Goal: Check status: Check status

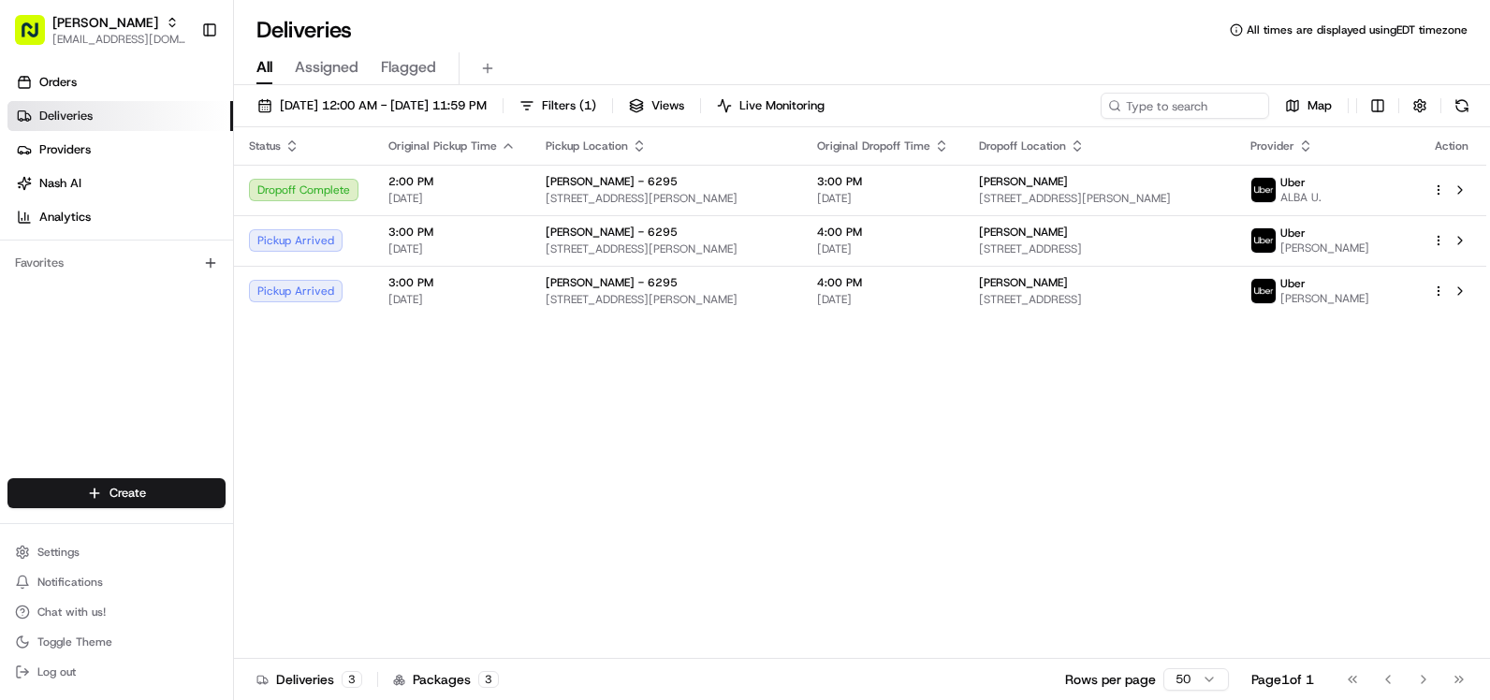
click at [1198, 247] on span "[STREET_ADDRESS]" at bounding box center [1100, 249] width 242 height 15
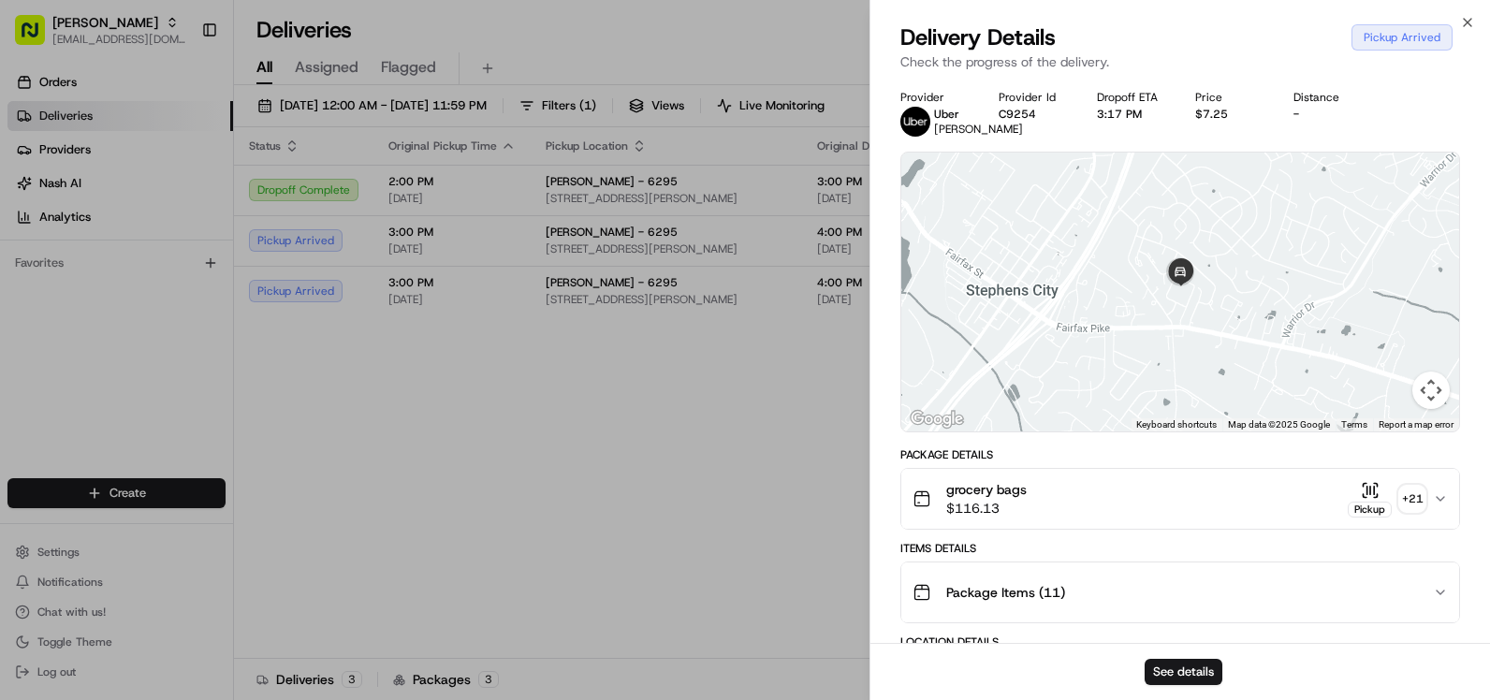
click at [1197, 518] on div "grocery bags $116.13 Pickup + 21" at bounding box center [1173, 498] width 521 height 37
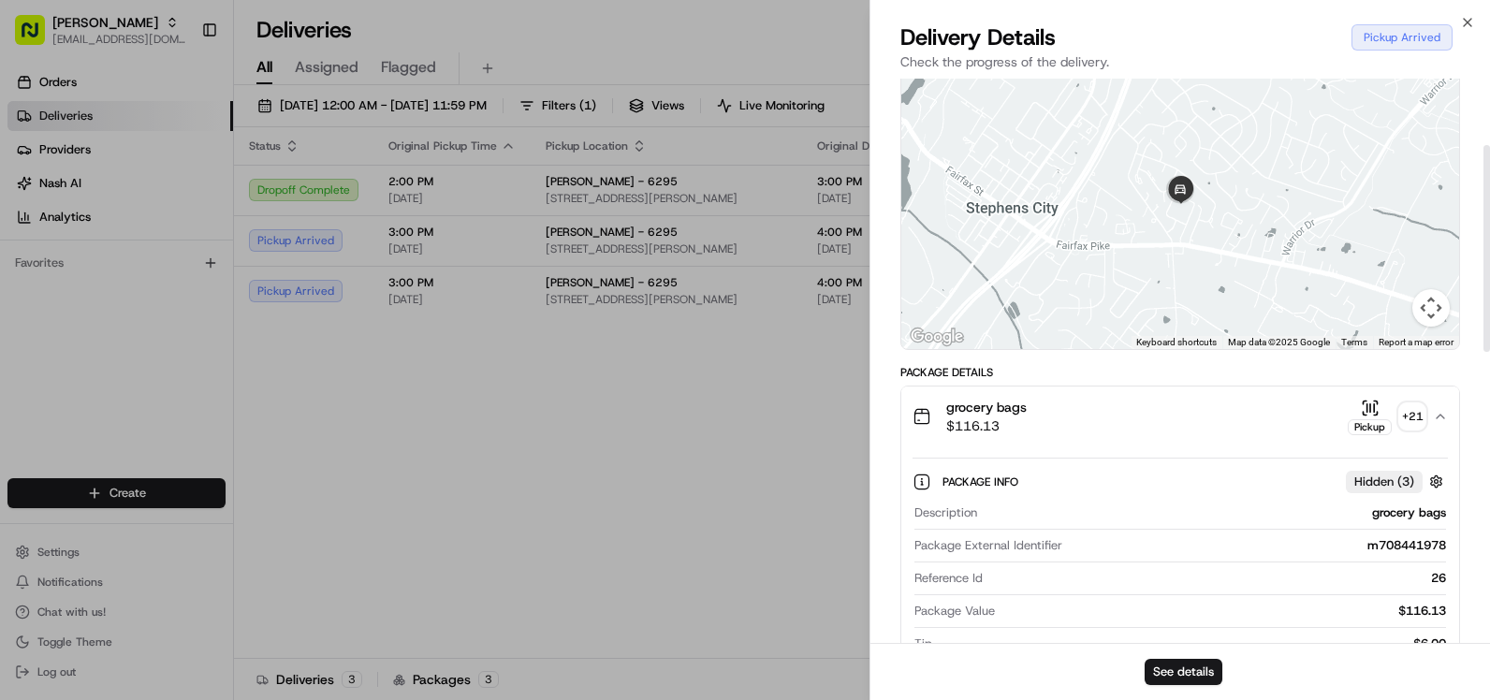
scroll to position [187, 0]
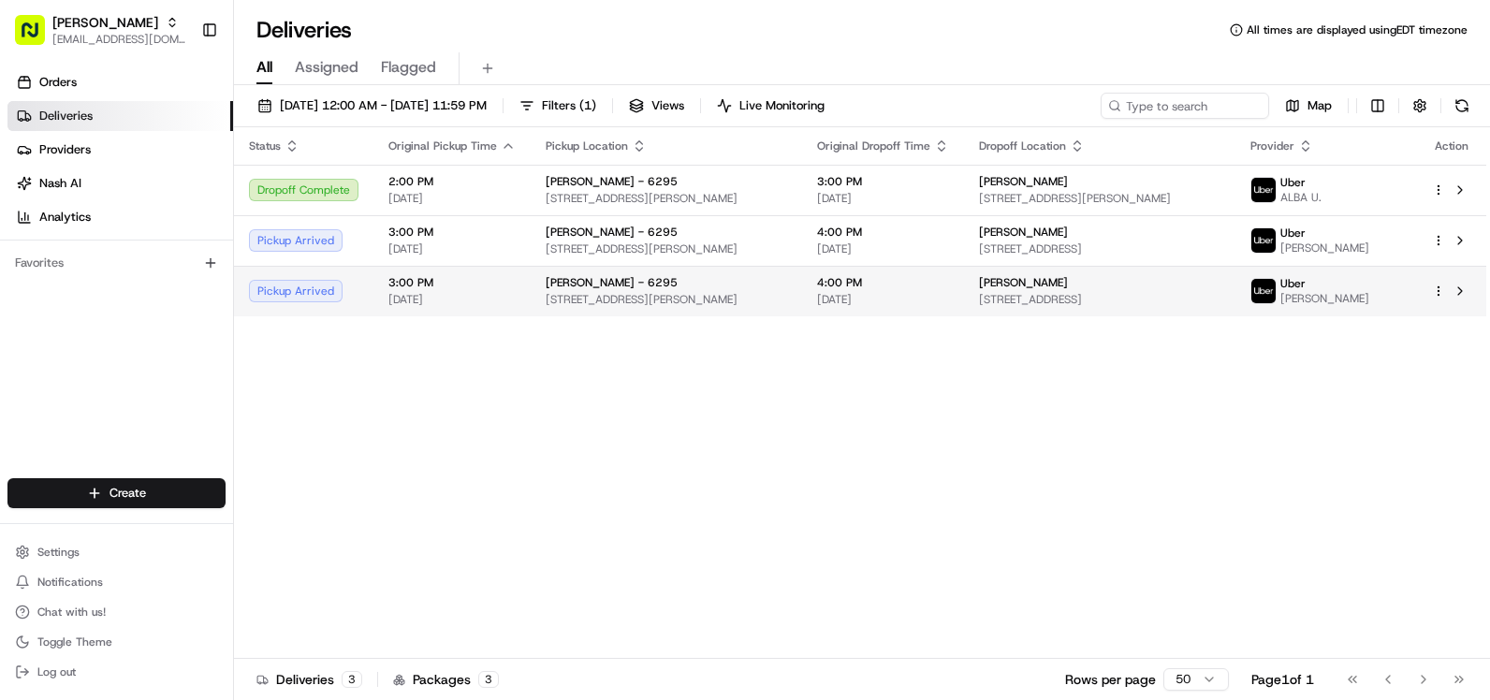
click at [949, 281] on span "4:00 PM" at bounding box center [883, 282] width 132 height 15
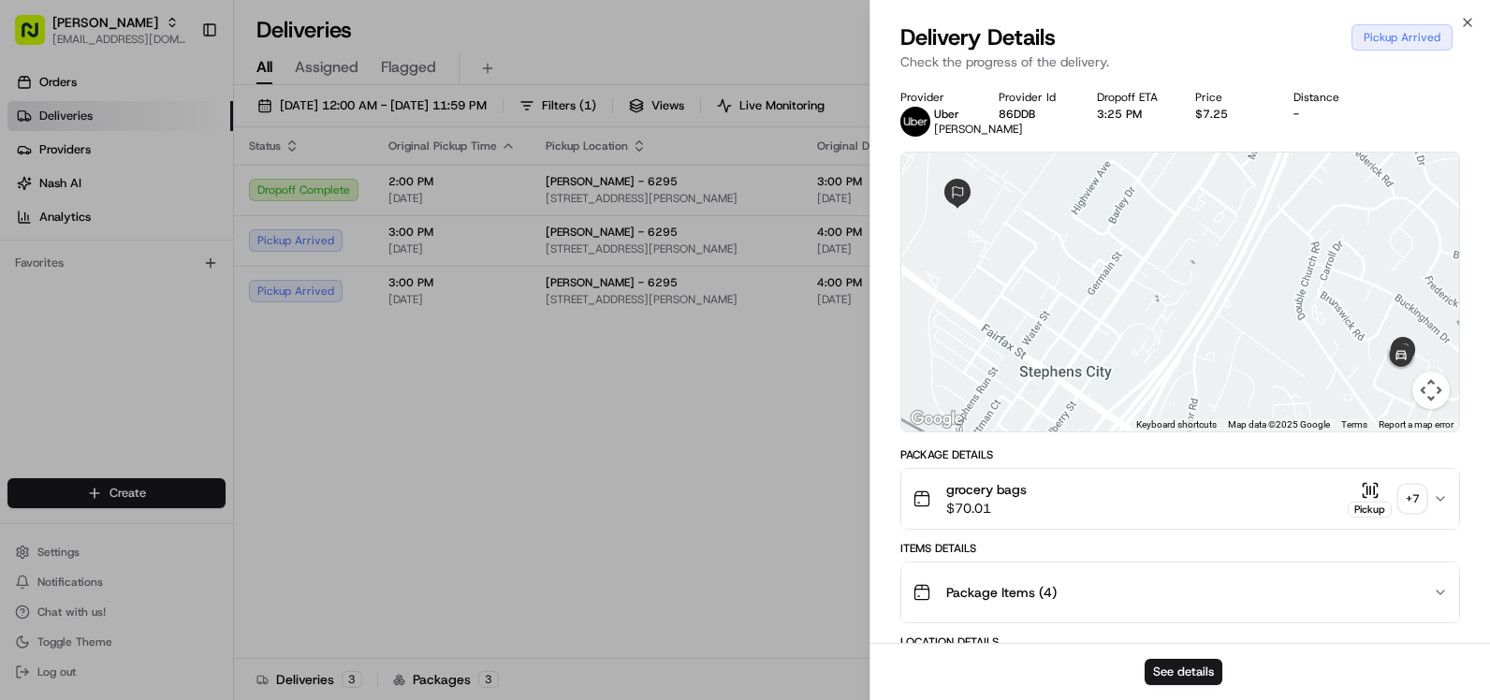
click at [1315, 510] on div "grocery bags $70.01 Pickup + 7" at bounding box center [1173, 498] width 521 height 37
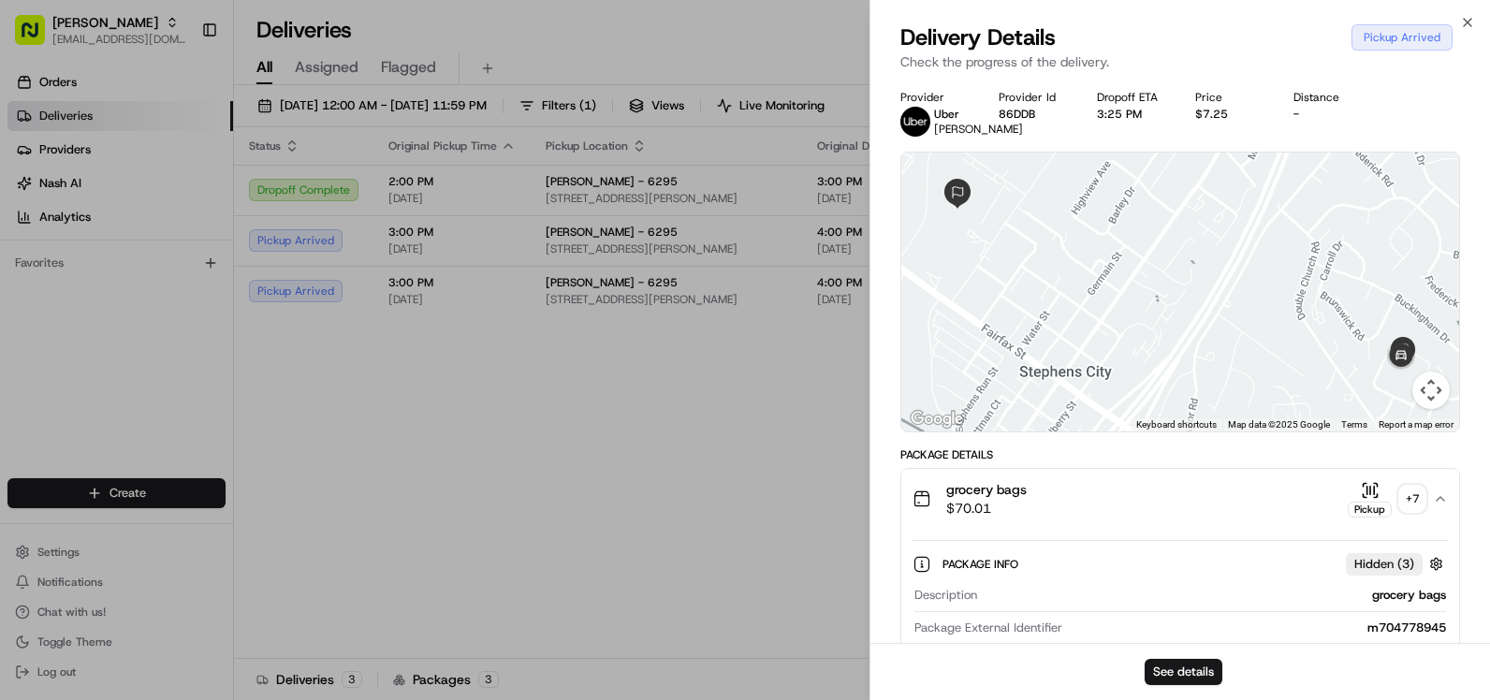
scroll to position [281, 0]
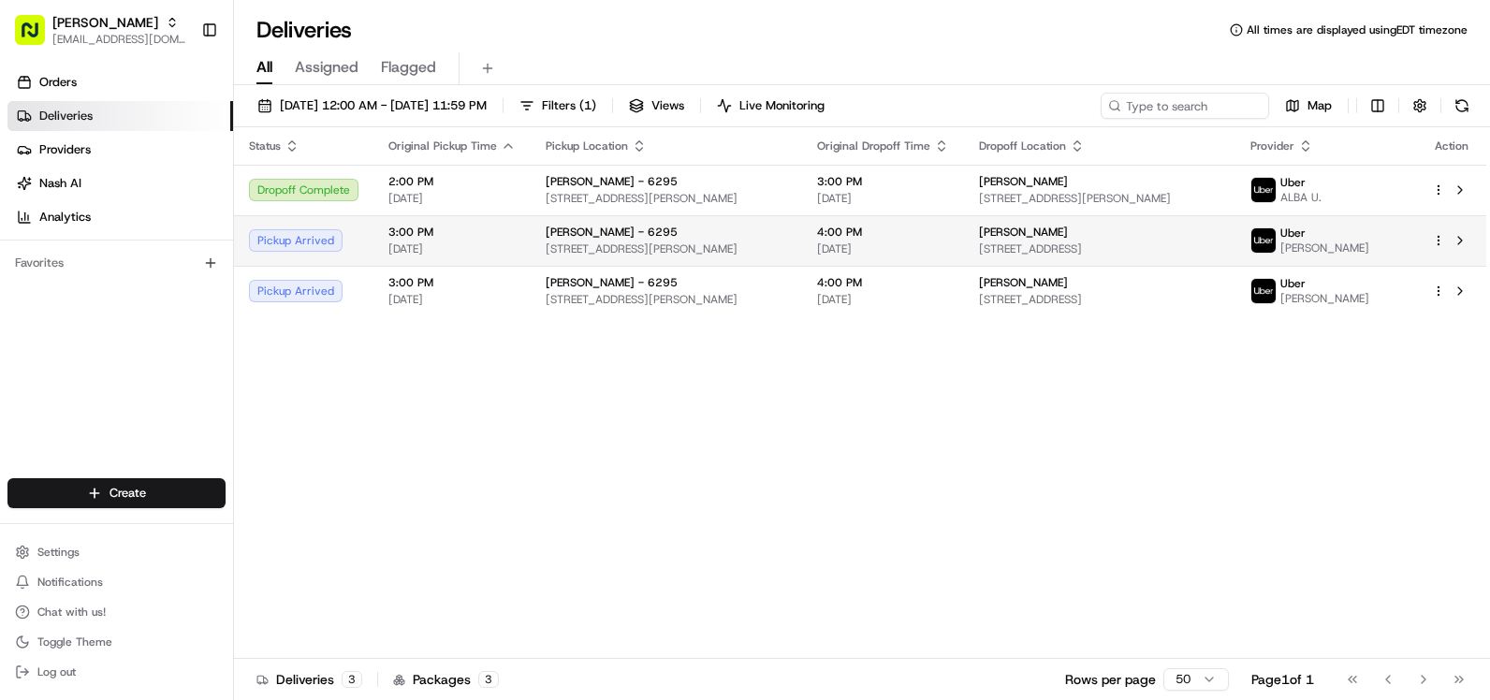
click at [949, 232] on span "4:00 PM" at bounding box center [883, 232] width 132 height 15
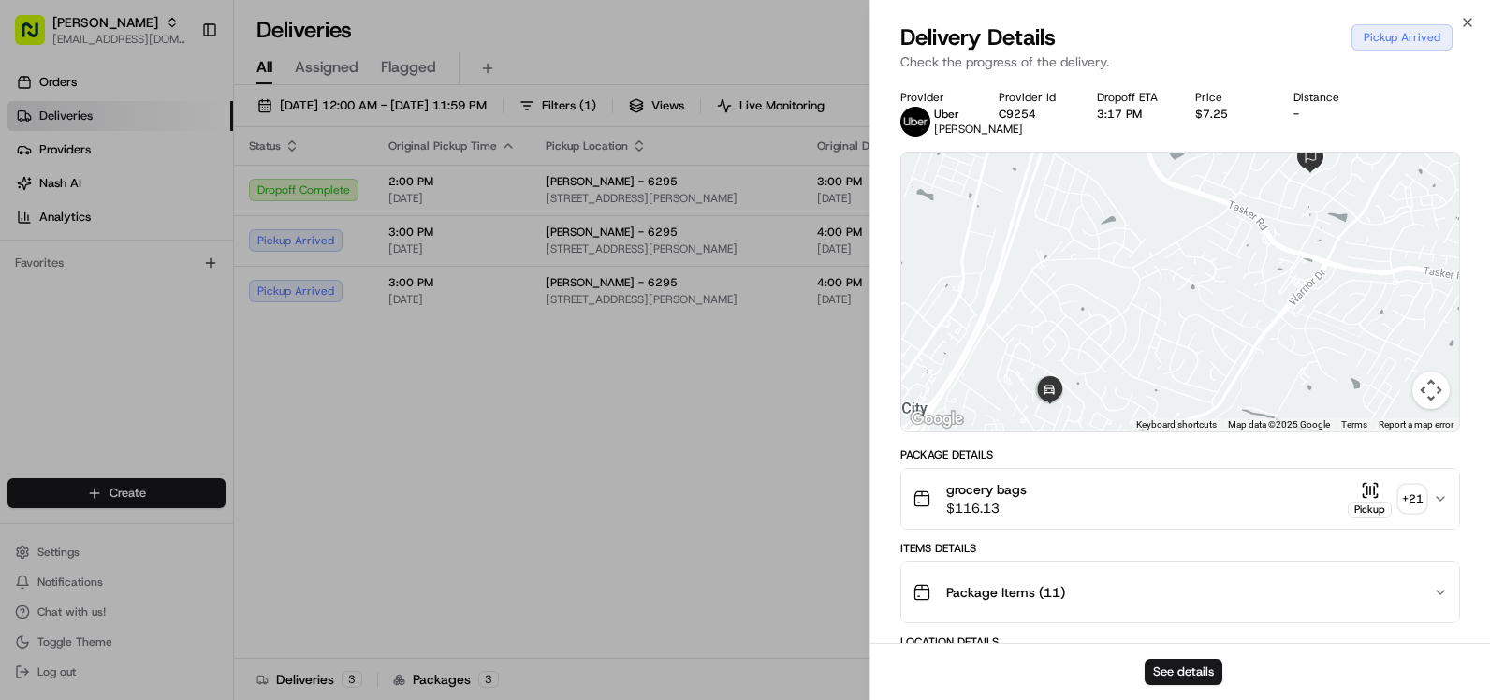
click at [1299, 518] on div "grocery bags $116.13 Pickup + 21" at bounding box center [1173, 498] width 521 height 37
